Goal: Communication & Community: Answer question/provide support

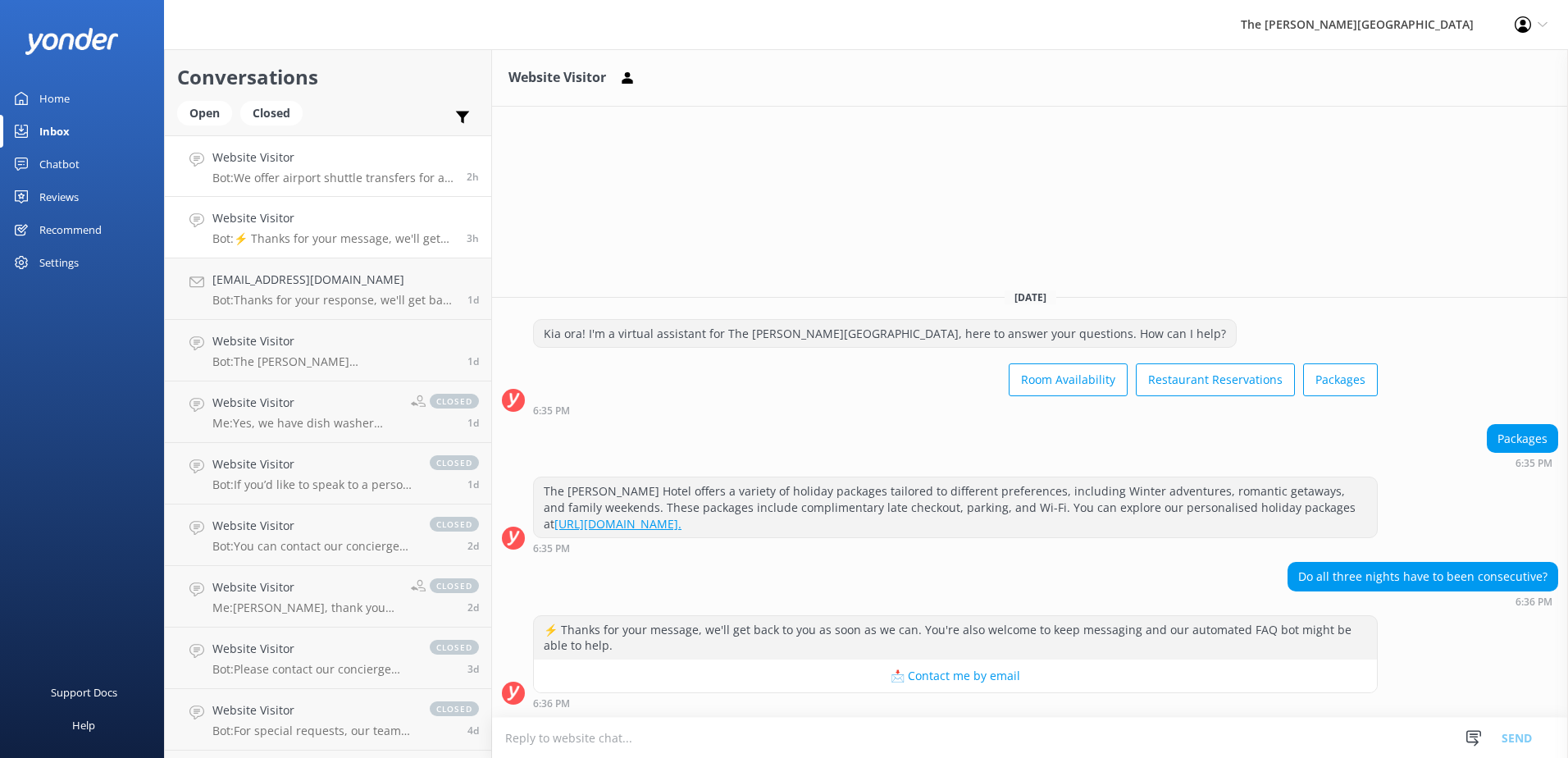
click at [310, 157] on h4 "Website Visitor" at bounding box center [333, 157] width 242 height 18
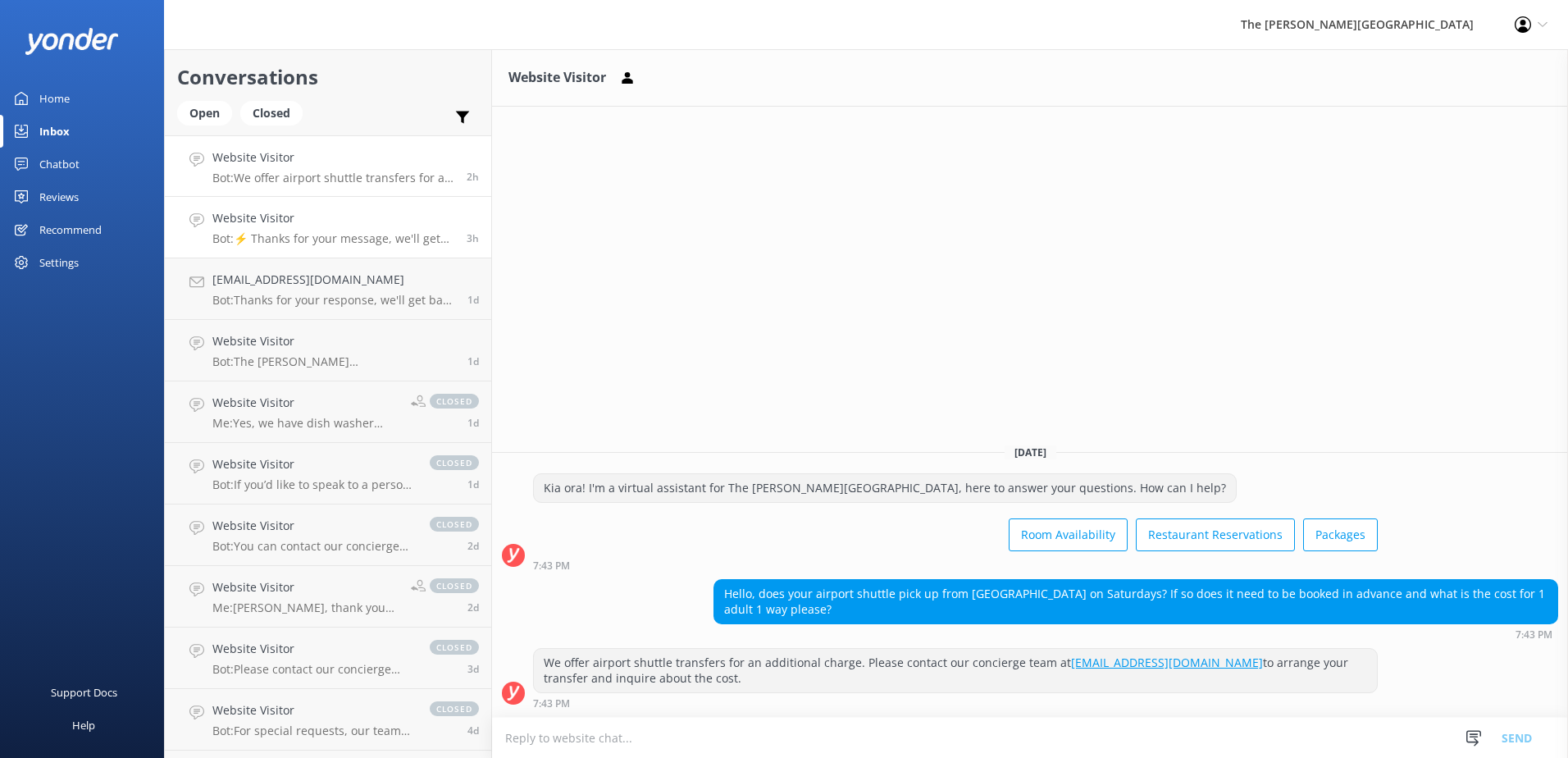
click at [275, 246] on link "Website Visitor Bot: ⚡ Thanks for your message, we'll get back to you as soon a…" at bounding box center [327, 227] width 326 height 62
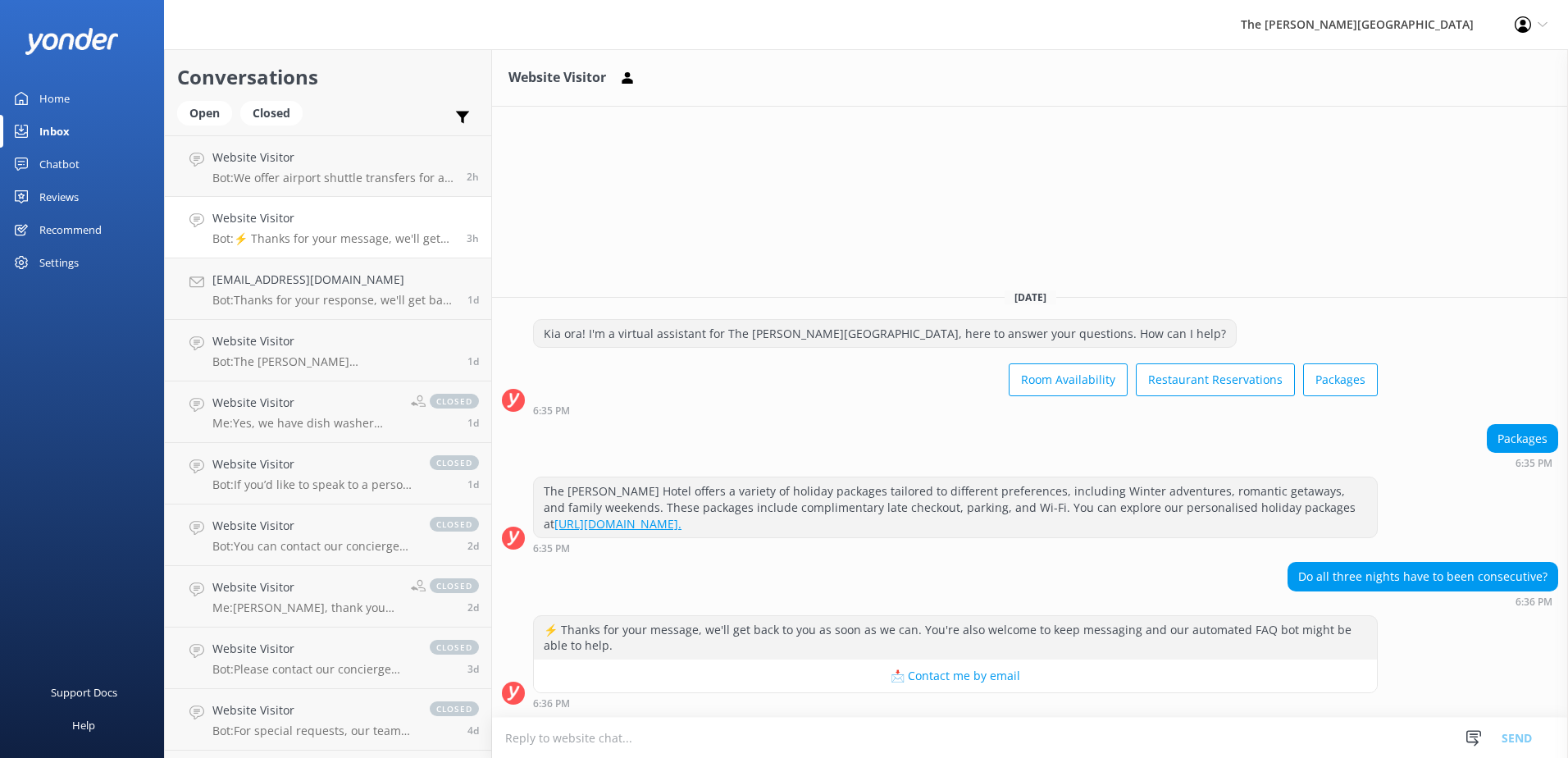
click at [646, 738] on textarea at bounding box center [1030, 737] width 1076 height 40
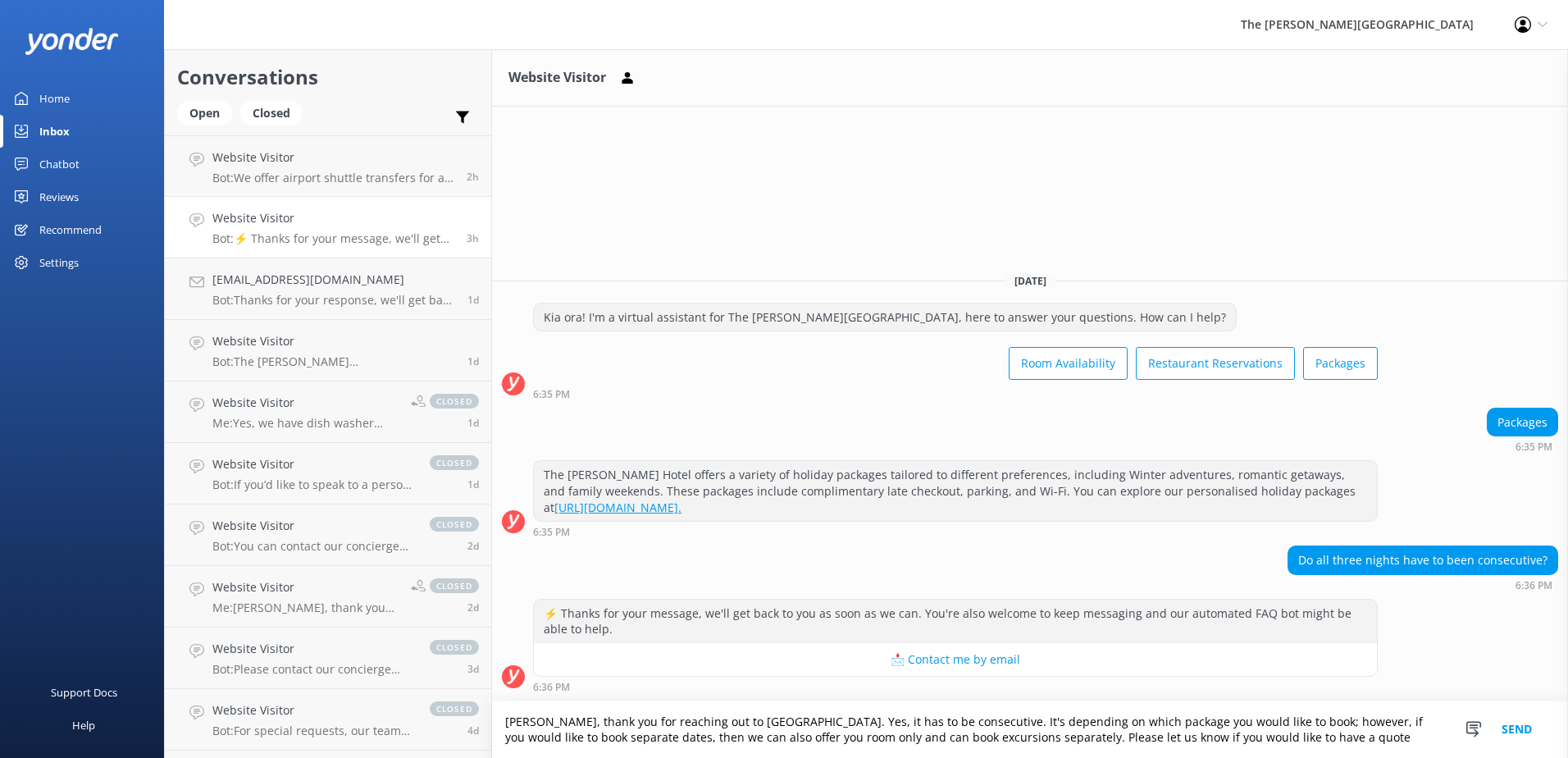
click at [683, 738] on textarea "[PERSON_NAME], thank you for reaching out to [GEOGRAPHIC_DATA]. Yes, it has to …" at bounding box center [1030, 730] width 1076 height 57
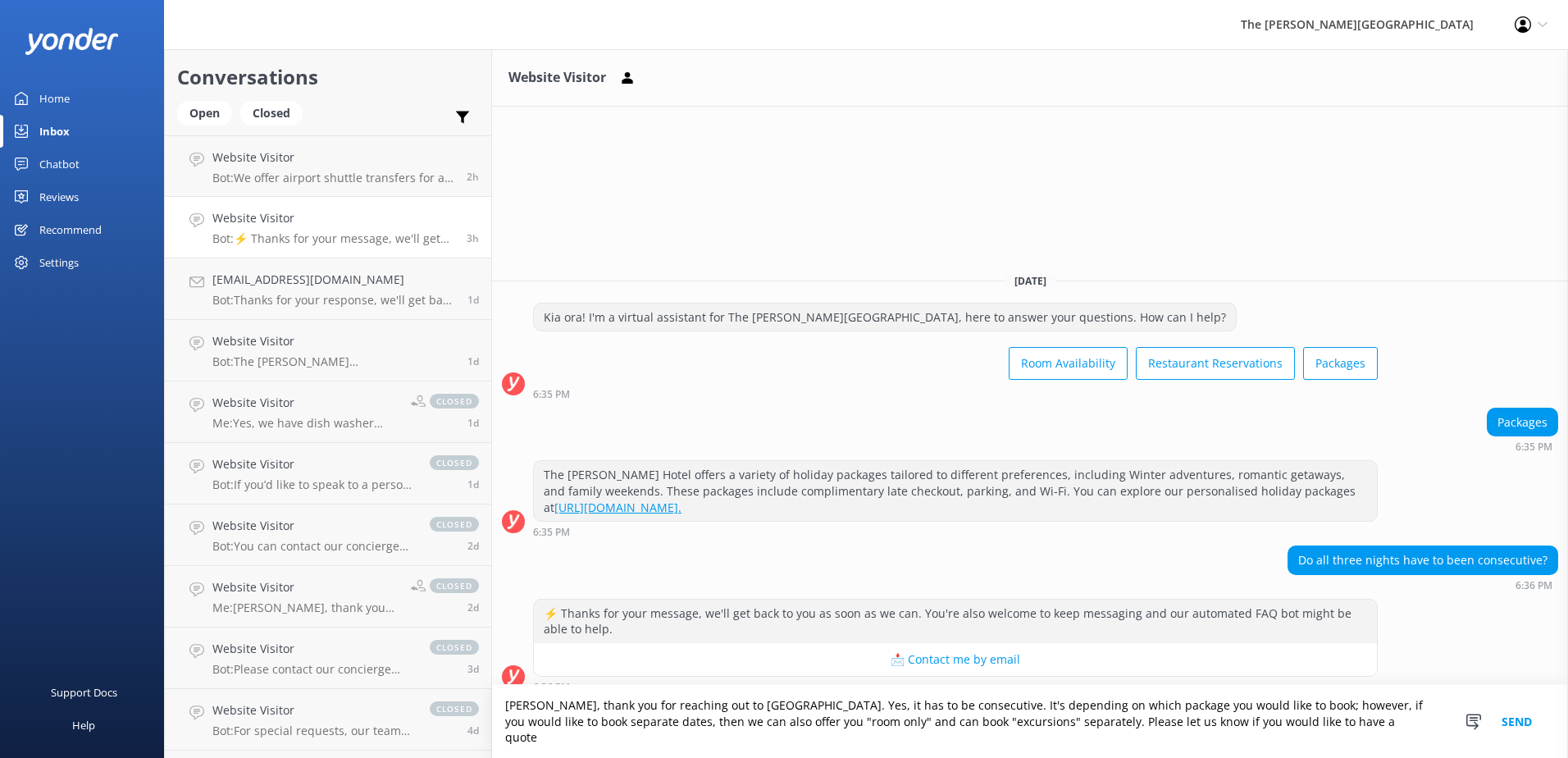
click at [1310, 748] on textarea "[PERSON_NAME], thank you for reaching out to [GEOGRAPHIC_DATA]. Yes, it has to …" at bounding box center [1030, 721] width 1076 height 73
type textarea "[PERSON_NAME], thank you for reaching out to [GEOGRAPHIC_DATA]. Yes, it has to …"
click at [1524, 737] on button "Send" at bounding box center [1516, 721] width 62 height 73
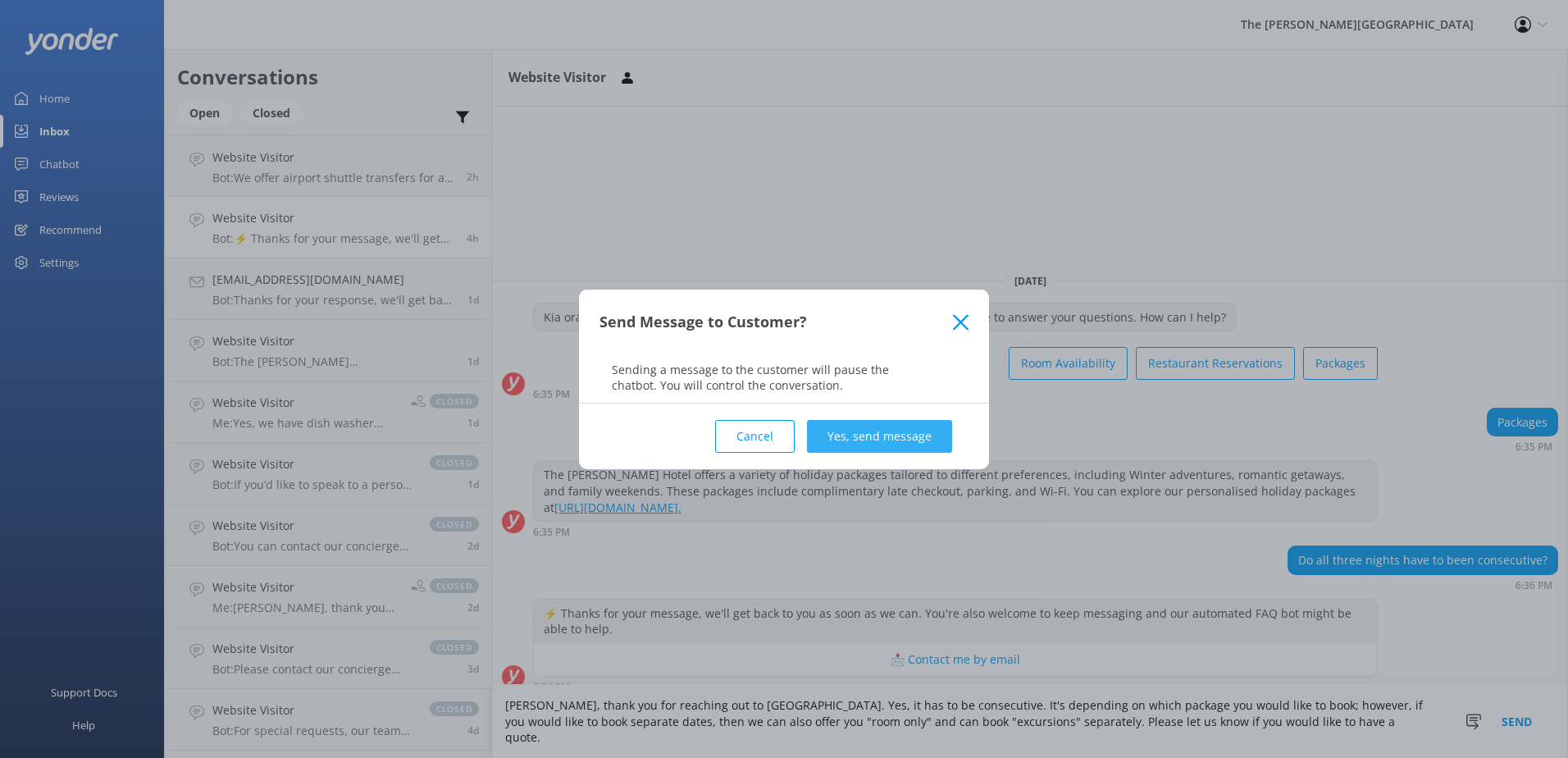
click at [905, 439] on button "Yes, send message" at bounding box center [879, 436] width 145 height 33
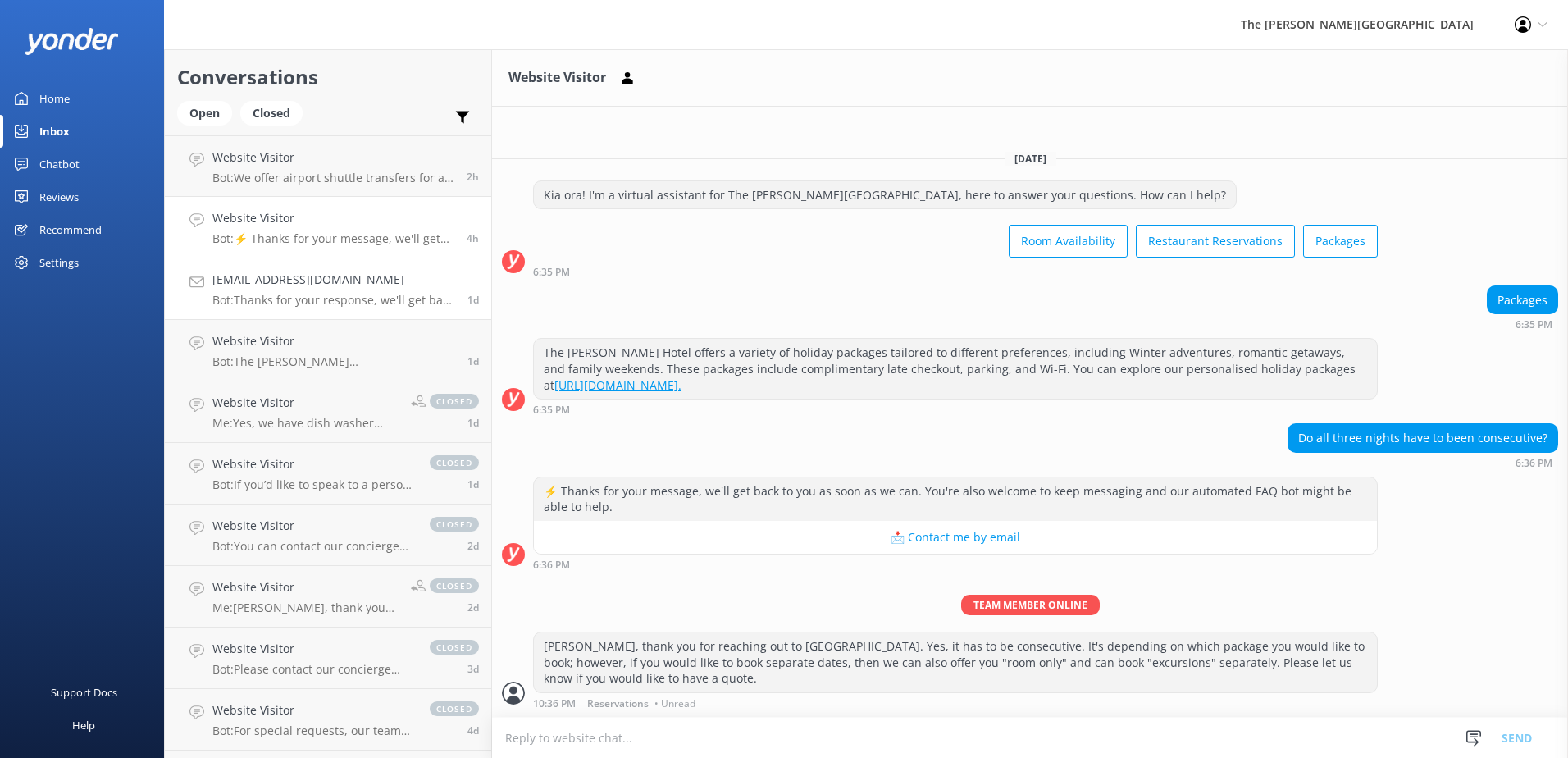
click at [330, 296] on p "Bot: Thanks for your response, we'll get back to you as soon as we can during o…" at bounding box center [333, 300] width 243 height 15
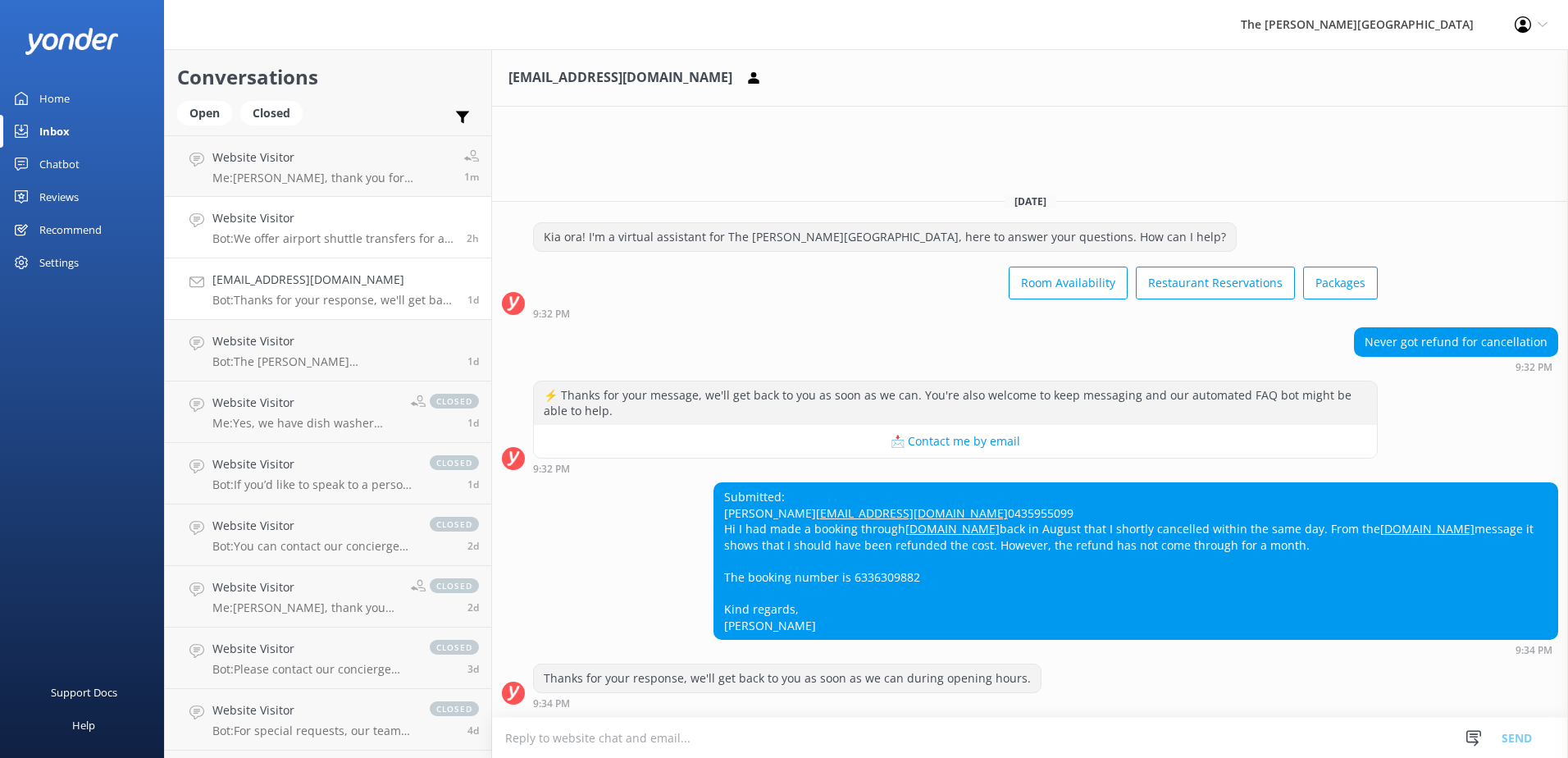
click at [348, 231] on div "Website Visitor Bot: We offer airport shuttle transfers for an additional charg…" at bounding box center [333, 227] width 242 height 36
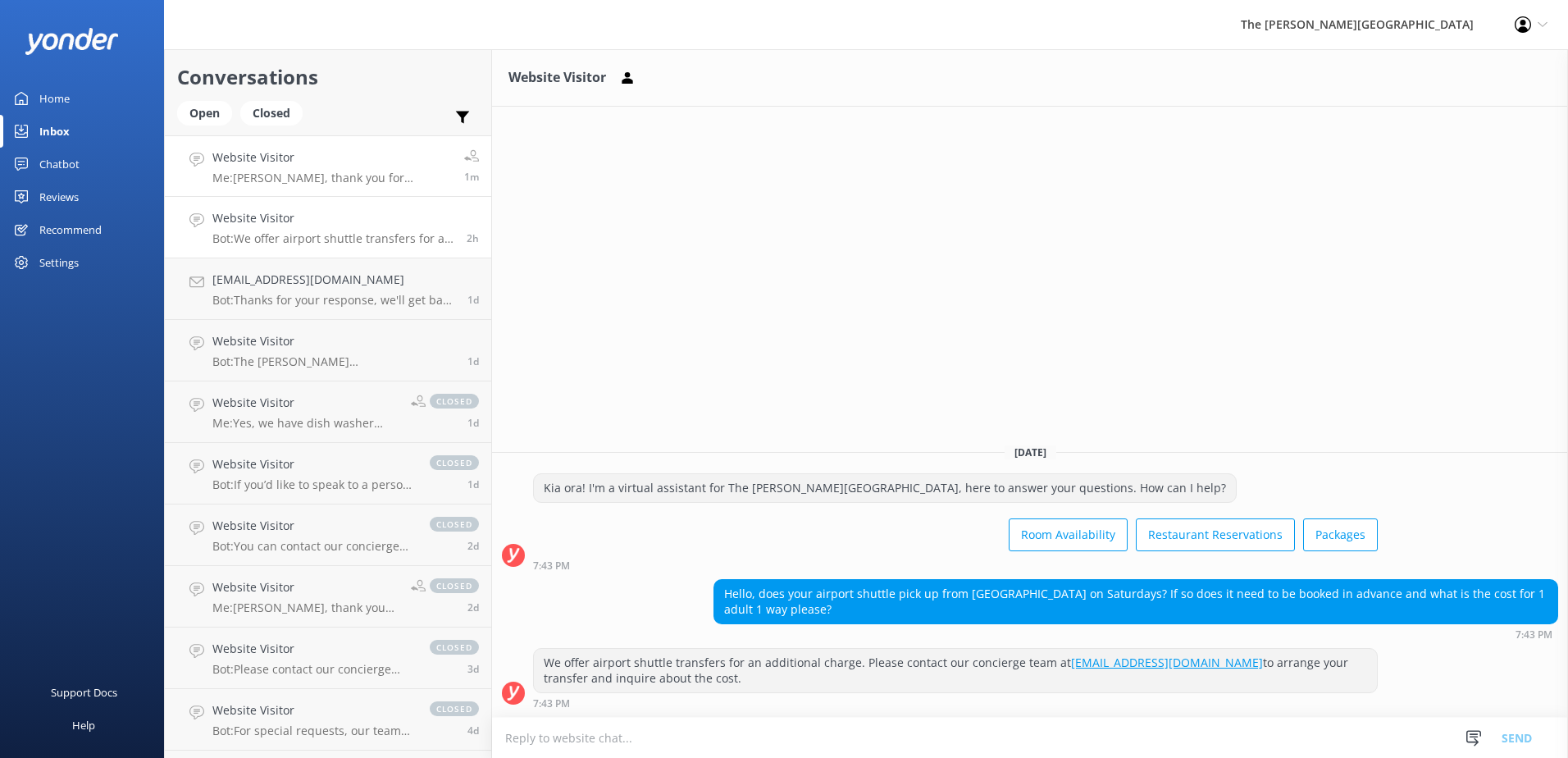
click at [351, 170] on p "Me: [PERSON_NAME], thank you for reaching out to [GEOGRAPHIC_DATA]. Yes, it has…" at bounding box center [331, 178] width 239 height 15
